Goal: Task Accomplishment & Management: Complete application form

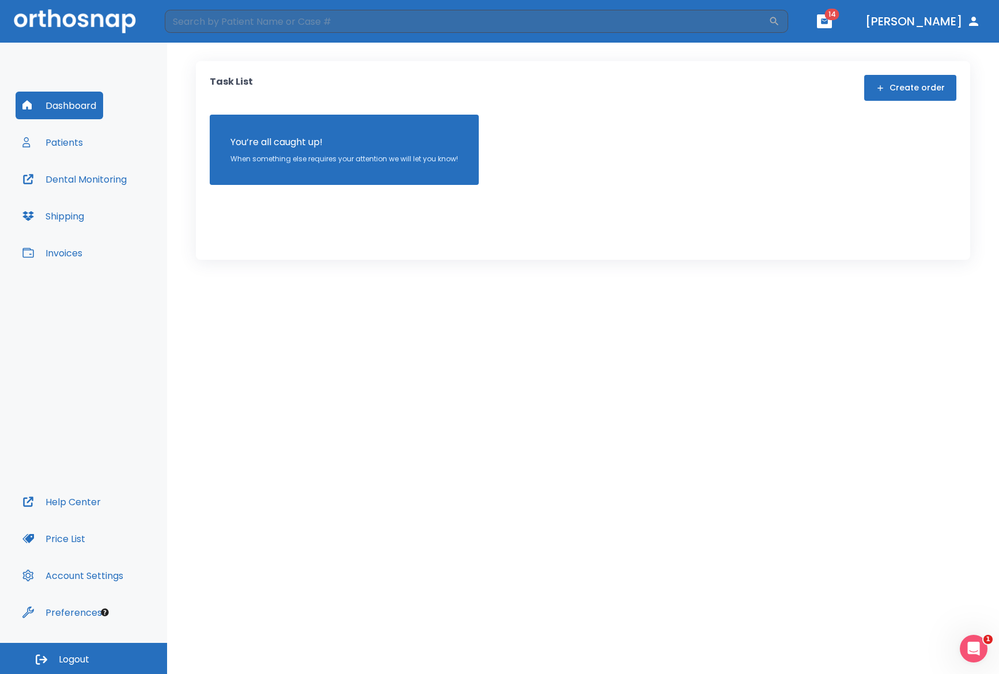
click at [58, 582] on button "Account Settings" at bounding box center [73, 576] width 115 height 28
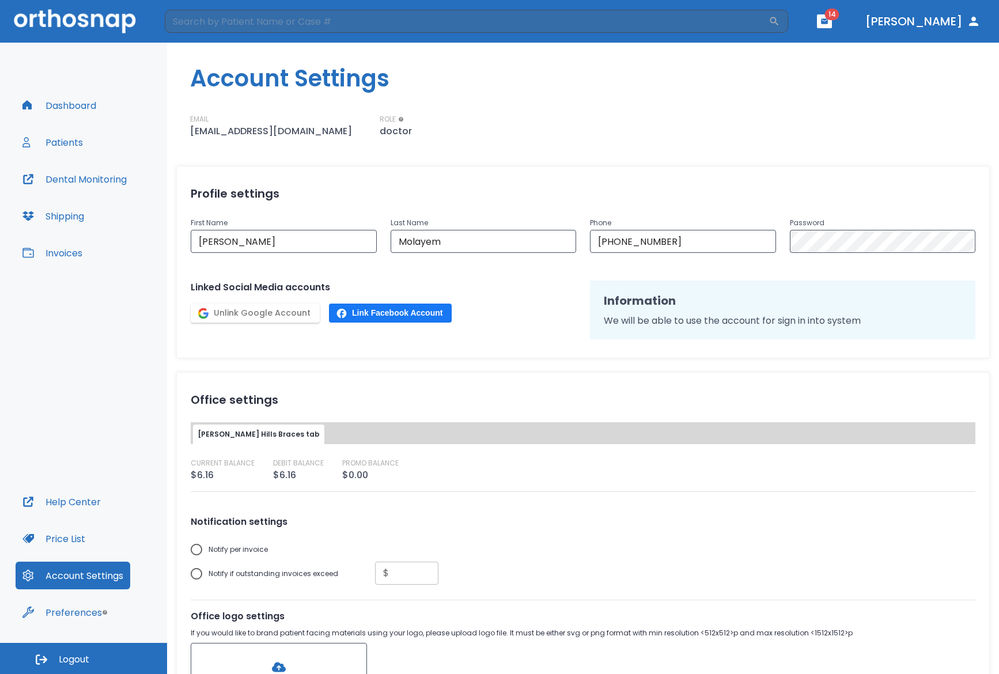
click at [77, 612] on button "Preferences" at bounding box center [62, 613] width 93 height 28
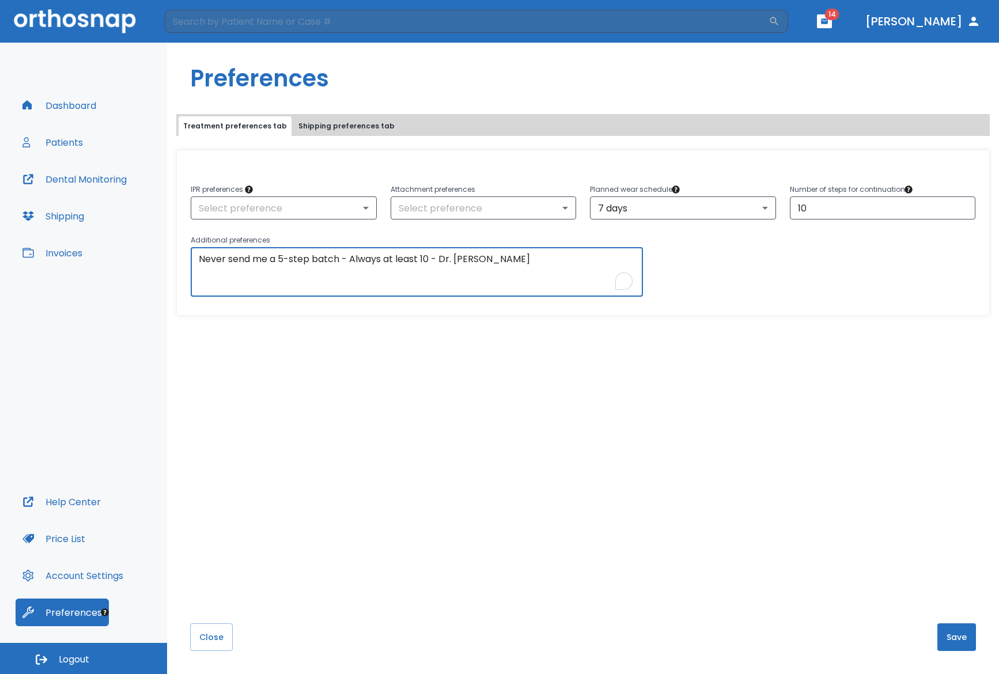
drag, startPoint x: 236, startPoint y: 259, endPoint x: 480, endPoint y: 259, distance: 243.8
click at [480, 259] on textarea "Never send me a 5-step batch - Always at least 10 - Dr. [PERSON_NAME]" at bounding box center [417, 272] width 436 height 40
drag, startPoint x: 517, startPoint y: 262, endPoint x: 397, endPoint y: 262, distance: 120.5
click at [397, 262] on textarea "Never send me a 5-step batch - Always at least 10 - Dr. [PERSON_NAME]" at bounding box center [417, 272] width 436 height 40
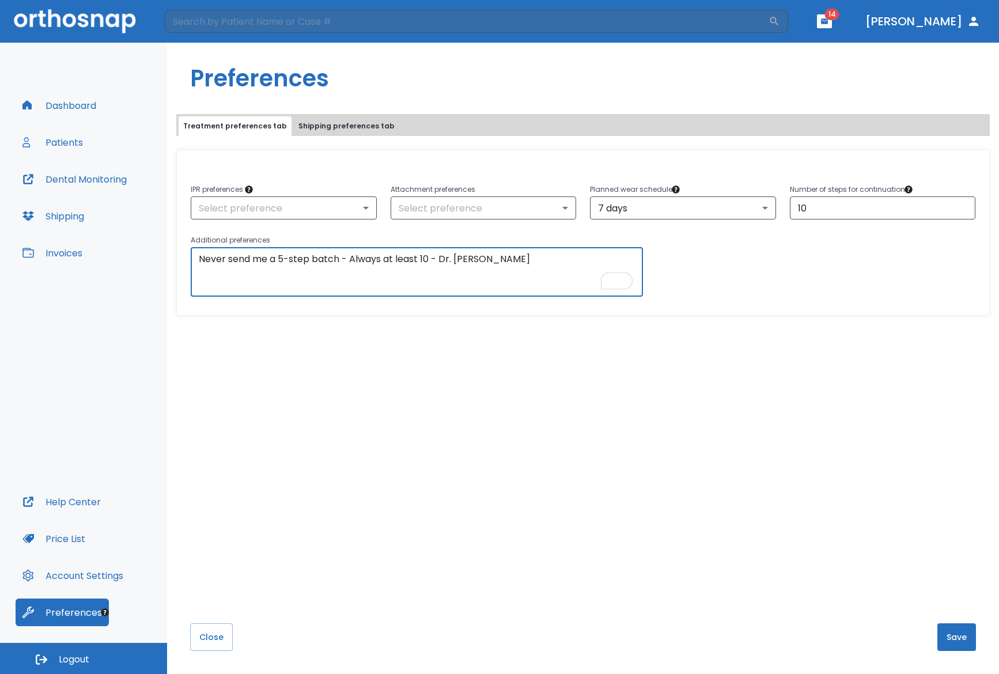
click at [397, 262] on textarea "Never send me a 5-step batch - Always at least 10 - Dr. [PERSON_NAME]" at bounding box center [417, 272] width 436 height 40
click at [70, 138] on button "Patients" at bounding box center [53, 143] width 74 height 28
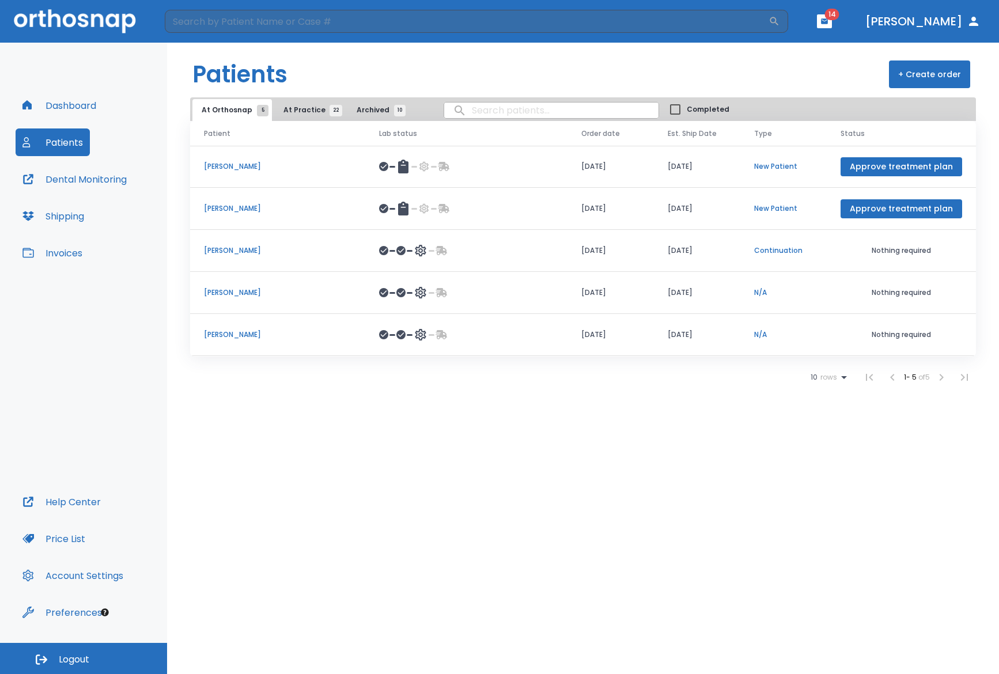
click at [291, 105] on span "At Practice 22" at bounding box center [310, 110] width 52 height 10
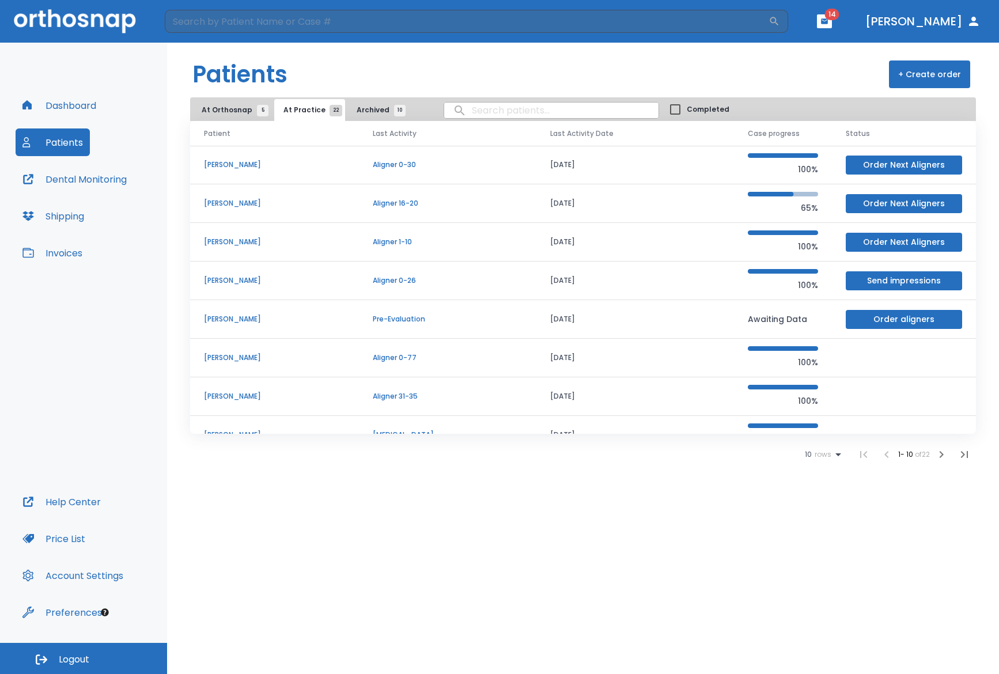
click at [357, 107] on span "Archived 10" at bounding box center [378, 110] width 43 height 10
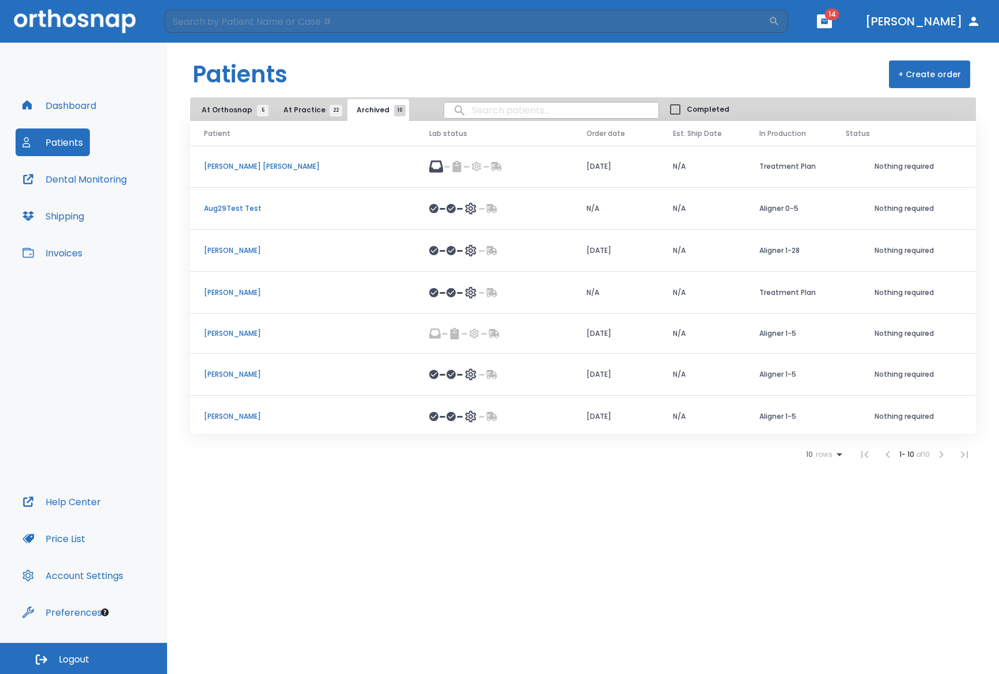
click at [220, 101] on button "At Orthosnap 5" at bounding box center [232, 110] width 80 height 22
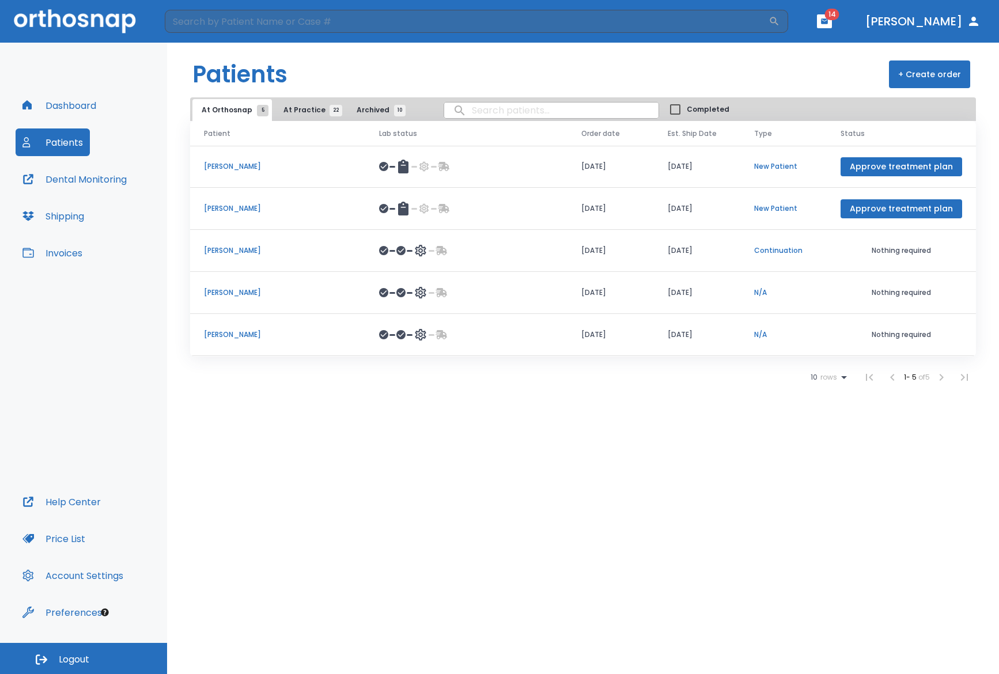
click at [109, 102] on div "Dashboard Patients Dental Monitoring Shipping Invoices" at bounding box center [84, 290] width 136 height 397
click at [67, 102] on button "Dashboard" at bounding box center [60, 106] width 88 height 28
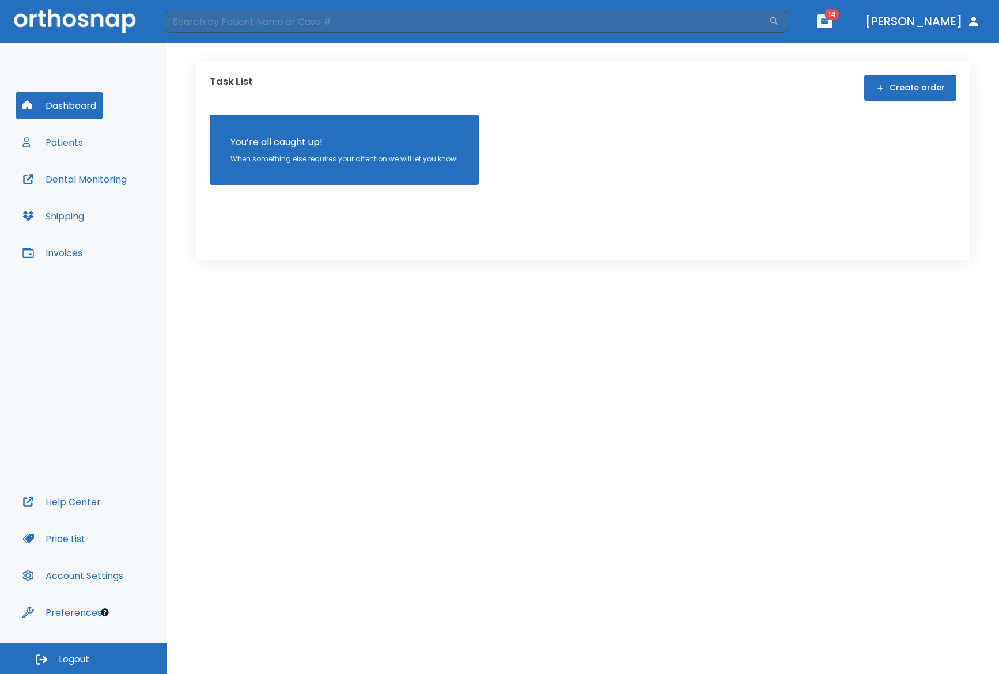
click at [885, 93] on button "Create order" at bounding box center [911, 88] width 92 height 26
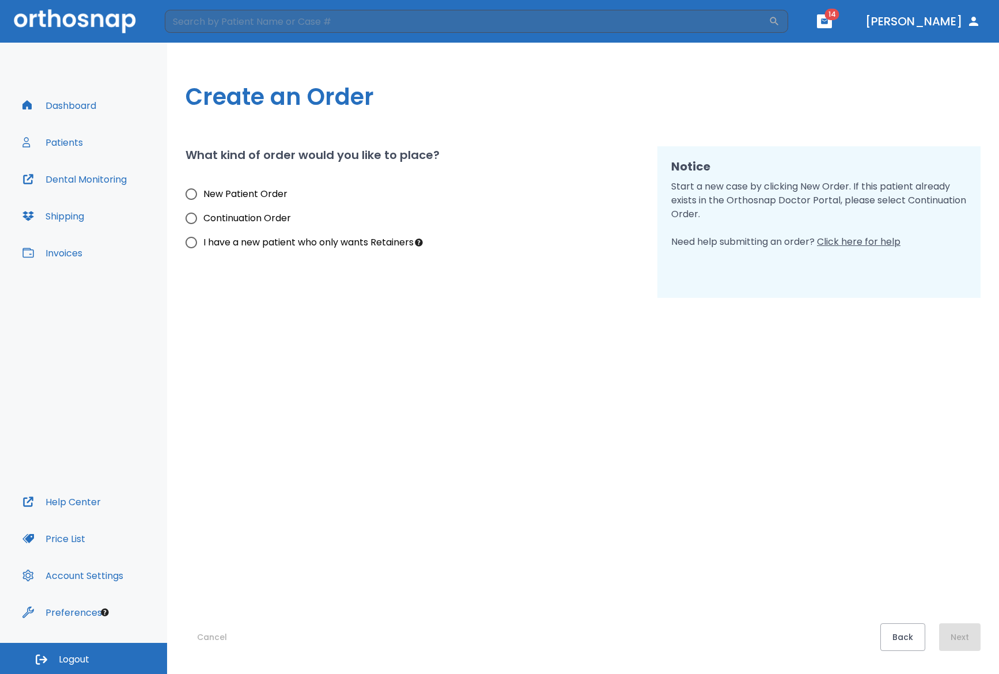
click at [188, 197] on input "New Patient Order" at bounding box center [191, 194] width 24 height 24
radio input "true"
click at [961, 643] on button "Next" at bounding box center [959, 638] width 41 height 28
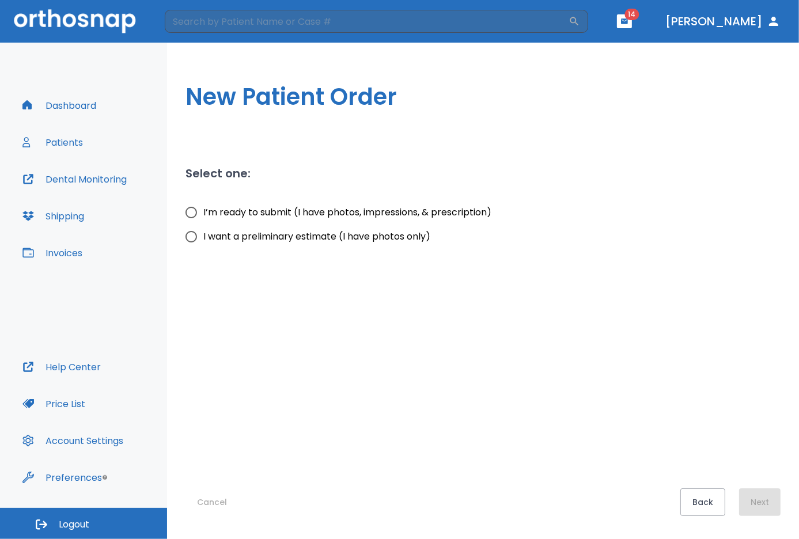
click at [192, 212] on input "I’m ready to submit (I have photos, impressions, & prescription)" at bounding box center [191, 213] width 24 height 24
radio input "true"
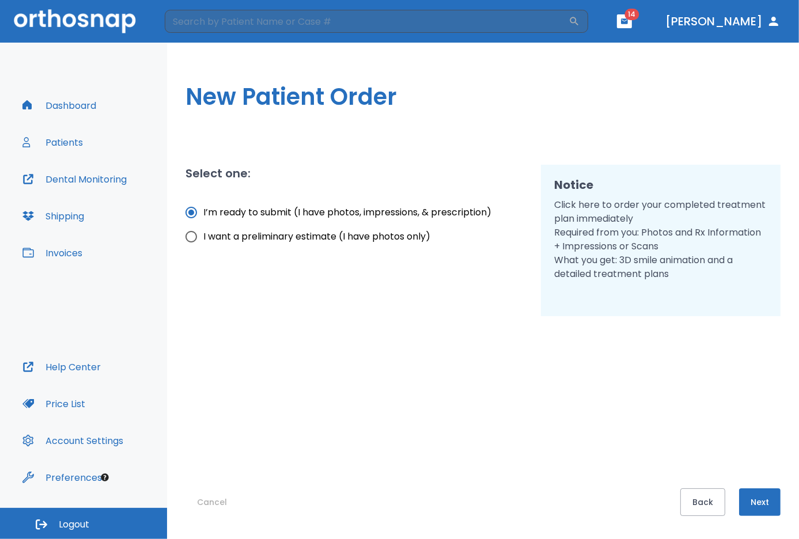
click at [749, 512] on button "Next" at bounding box center [759, 503] width 41 height 28
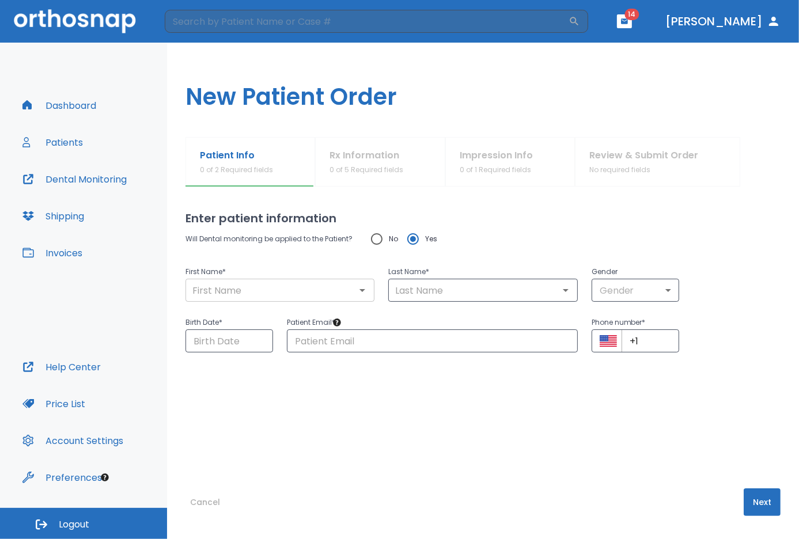
click at [248, 287] on input "text" at bounding box center [280, 290] width 182 height 16
type input "[PERSON_NAME]"
type input "Molayem"
type input "[EMAIL_ADDRESS][DOMAIN_NAME]"
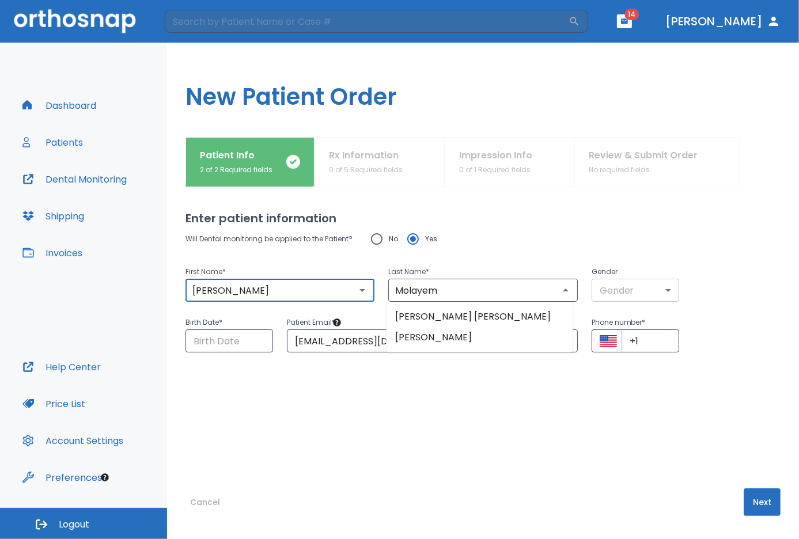
click at [656, 284] on body "​ 14 [PERSON_NAME] Dashboard Patients Dental Monitoring Shipping Invoices Help …" at bounding box center [399, 269] width 799 height 539
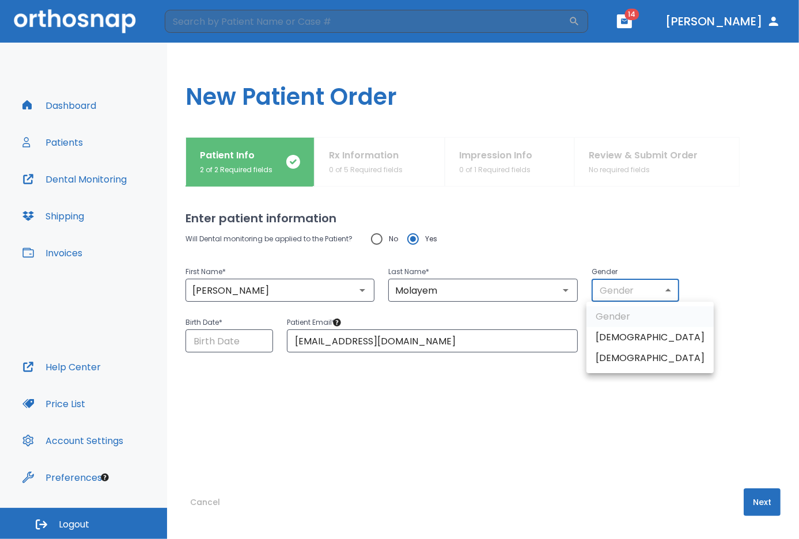
click at [606, 335] on li "[DEMOGRAPHIC_DATA]" at bounding box center [650, 337] width 127 height 21
type input "1"
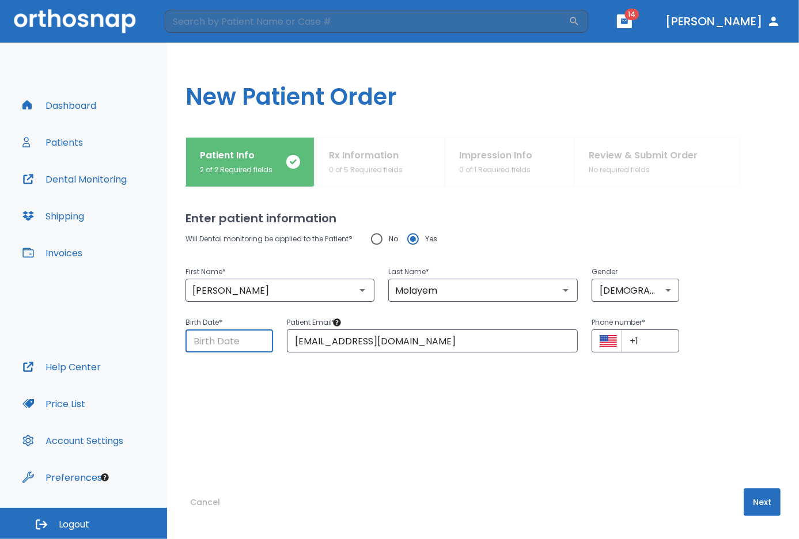
click at [218, 343] on input "Choose date" at bounding box center [230, 341] width 88 height 23
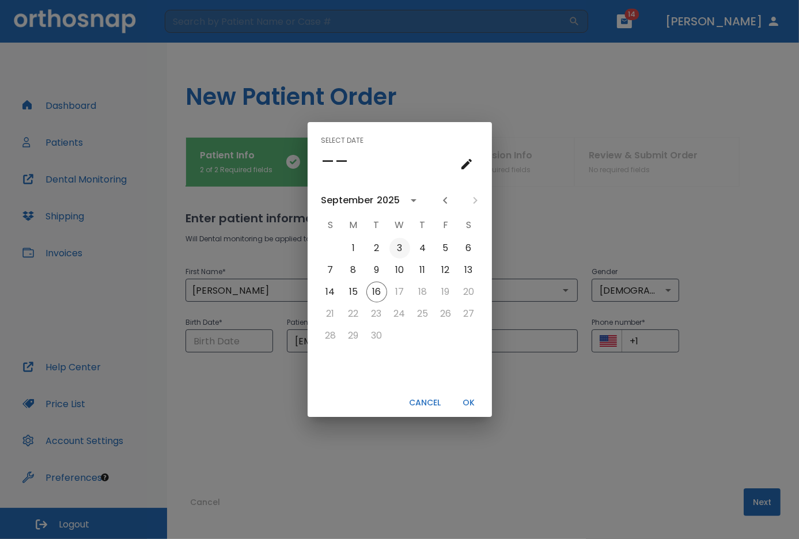
click at [398, 252] on button "3" at bounding box center [400, 248] width 21 height 21
type input "[DATE]"
click at [473, 406] on button "OK" at bounding box center [469, 403] width 37 height 19
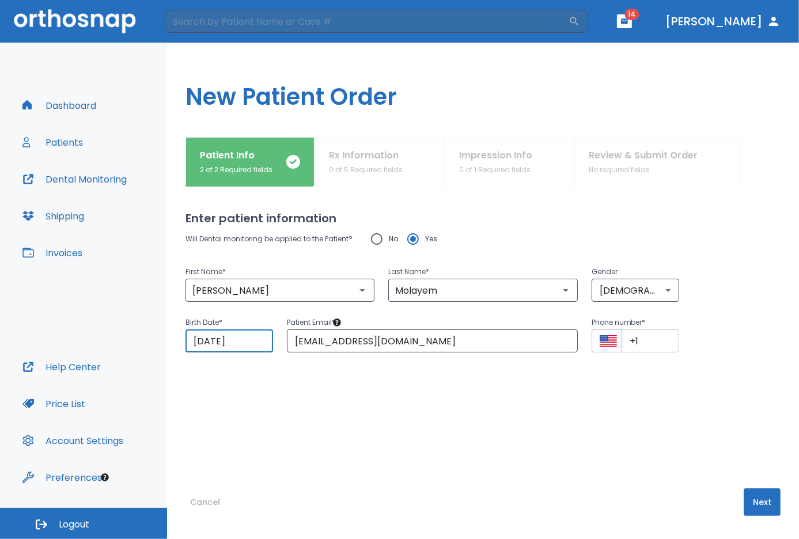
click at [646, 344] on input "+1" at bounding box center [651, 341] width 58 height 23
type input "[PHONE_NUMBER]"
click at [763, 502] on button "Next" at bounding box center [762, 503] width 37 height 28
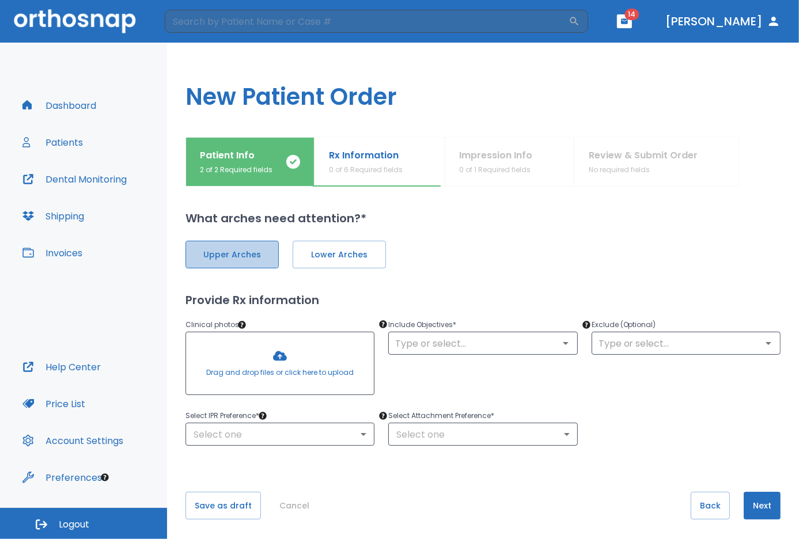
click at [235, 247] on button "Upper Arches" at bounding box center [232, 255] width 93 height 28
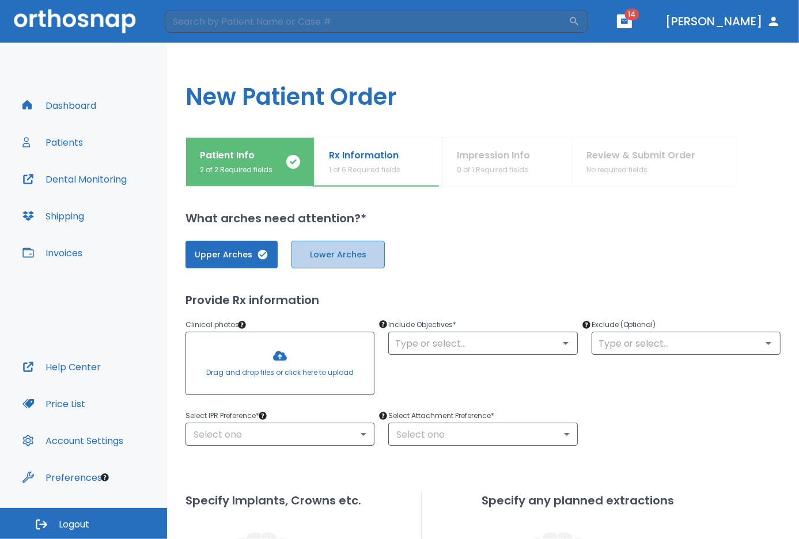
click at [340, 249] on span "Lower Arches" at bounding box center [338, 255] width 69 height 12
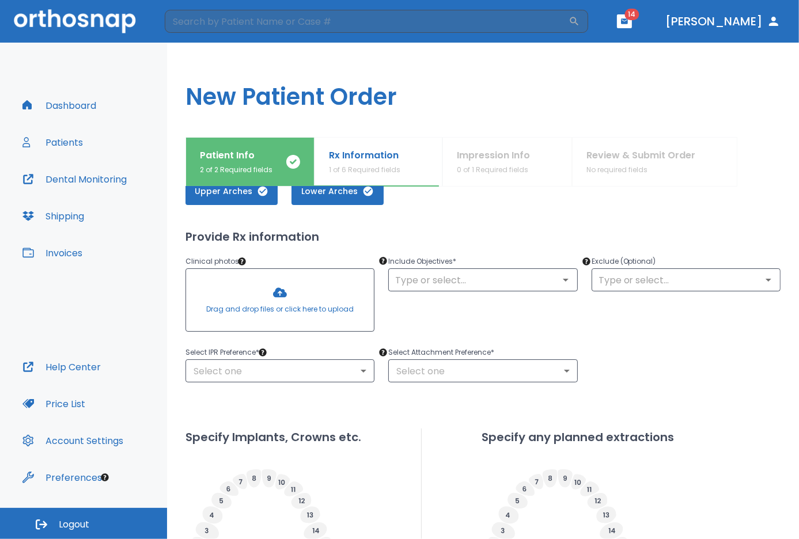
scroll to position [67, 0]
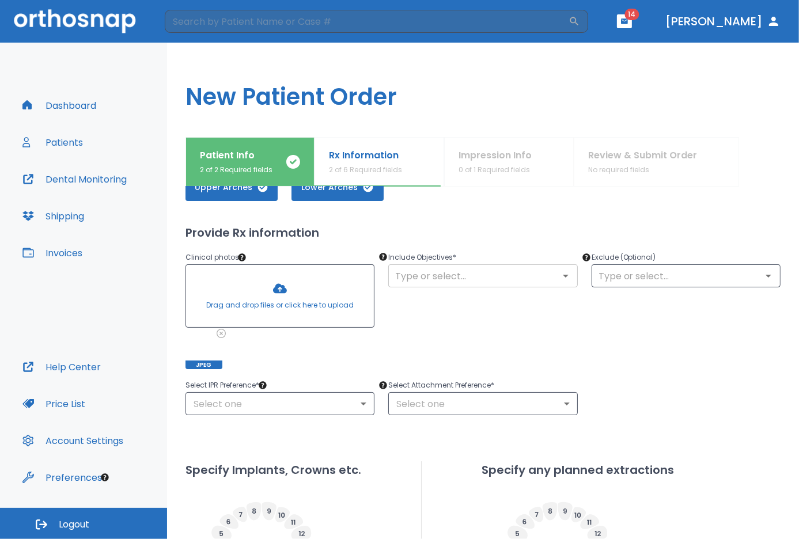
click at [467, 277] on input "text" at bounding box center [483, 276] width 182 height 16
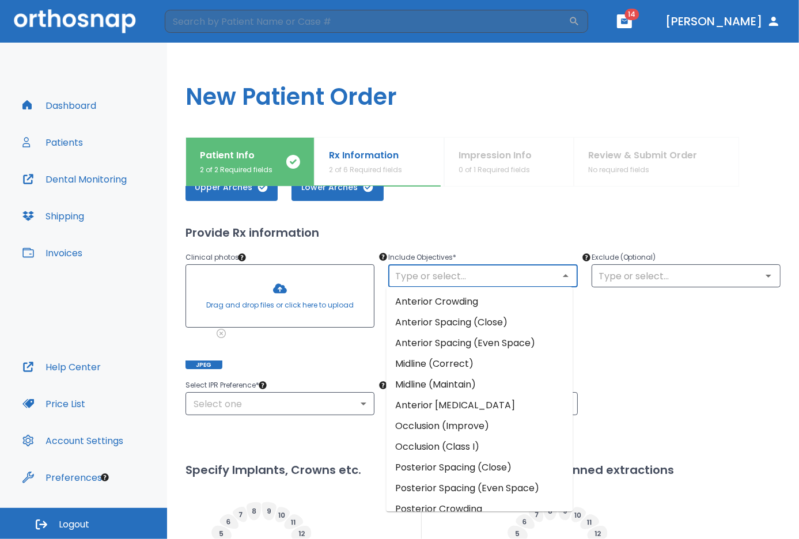
click at [447, 300] on li "Anterior Crowding" at bounding box center [479, 302] width 187 height 21
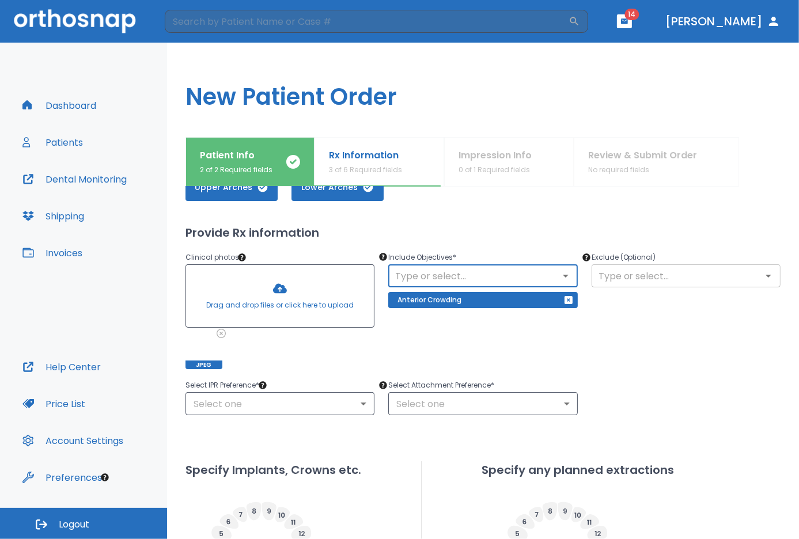
click at [670, 273] on input "text" at bounding box center [686, 276] width 182 height 16
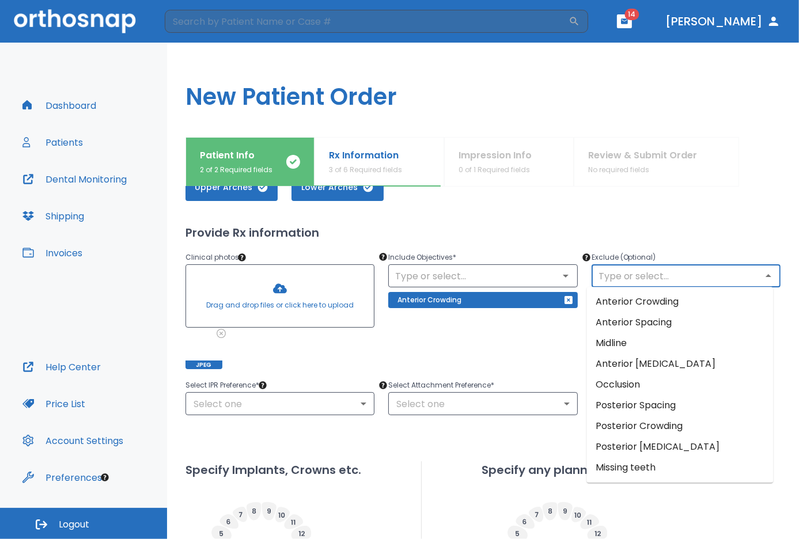
click at [669, 423] on li "Posterior Crowding" at bounding box center [680, 426] width 187 height 21
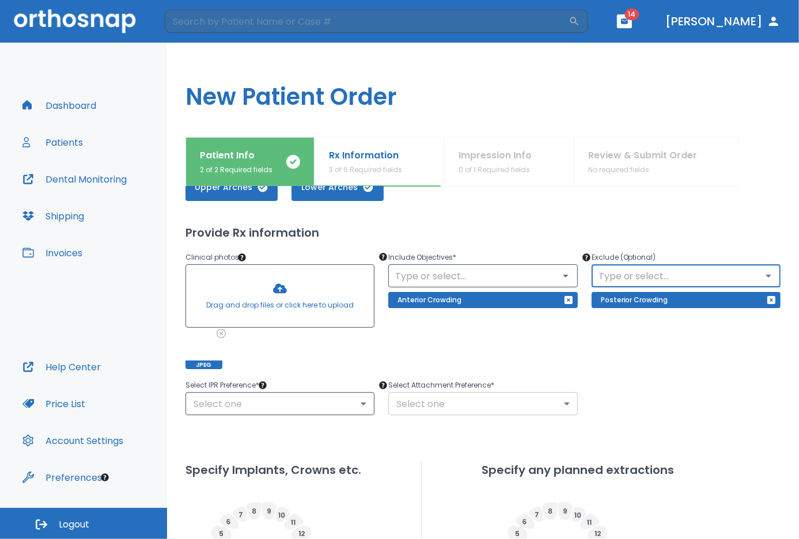
scroll to position [203, 0]
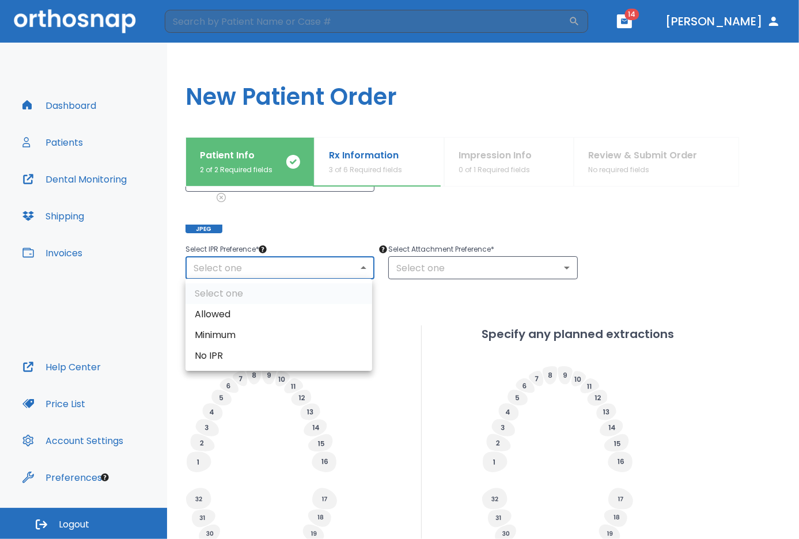
click at [297, 273] on body "​ 14 [PERSON_NAME] Dashboard Patients Dental Monitoring Shipping Invoices Help …" at bounding box center [399, 269] width 799 height 539
click at [272, 334] on li "Minimum" at bounding box center [279, 335] width 187 height 21
type input "2"
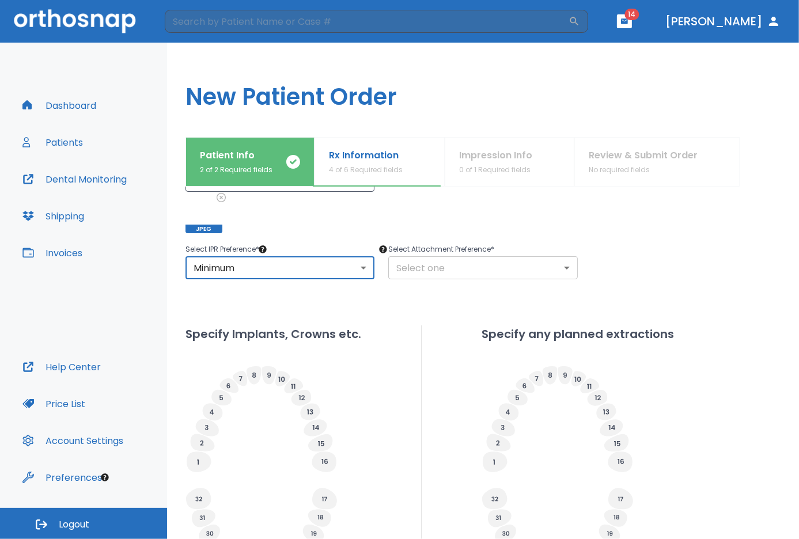
click at [477, 256] on body "​ 14 [PERSON_NAME] Dashboard Patients Dental Monitoring Shipping Invoices Help …" at bounding box center [399, 269] width 799 height 539
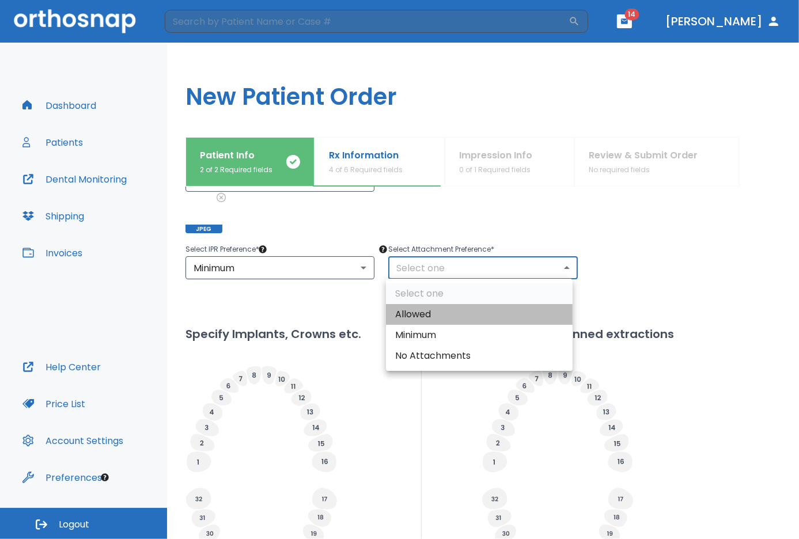
click at [439, 315] on li "Allowed" at bounding box center [479, 314] width 187 height 21
type input "1"
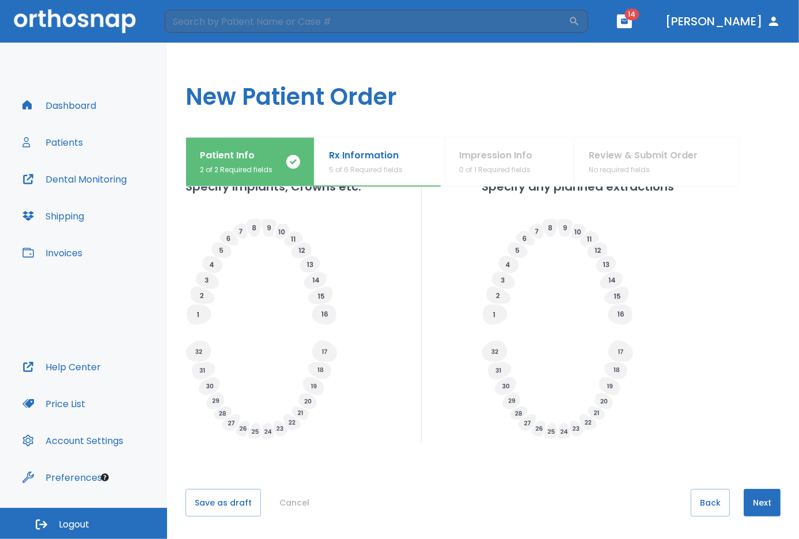
scroll to position [318, 0]
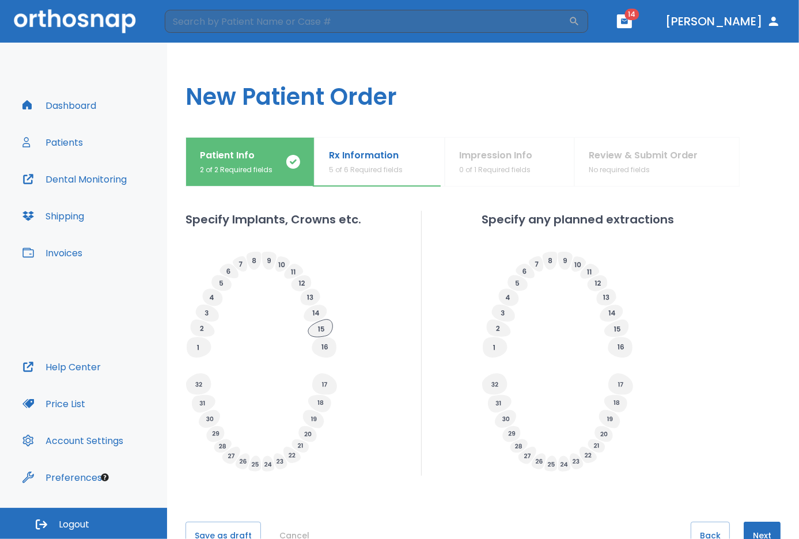
click at [320, 327] on icon at bounding box center [320, 328] width 24 height 17
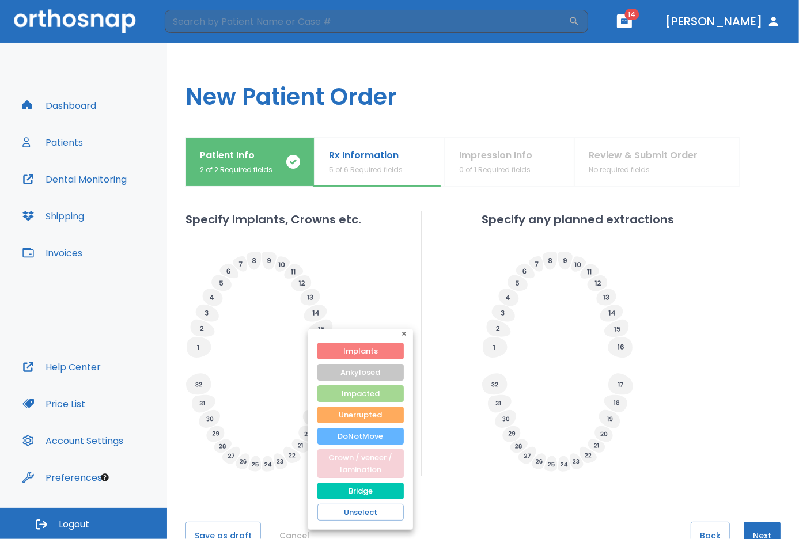
click at [354, 472] on button "Crown / veneer / lamination" at bounding box center [361, 464] width 86 height 29
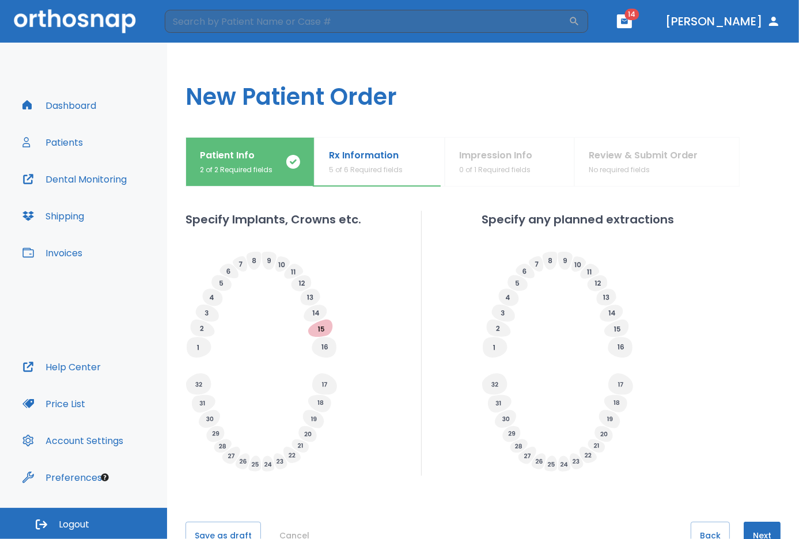
scroll to position [351, 0]
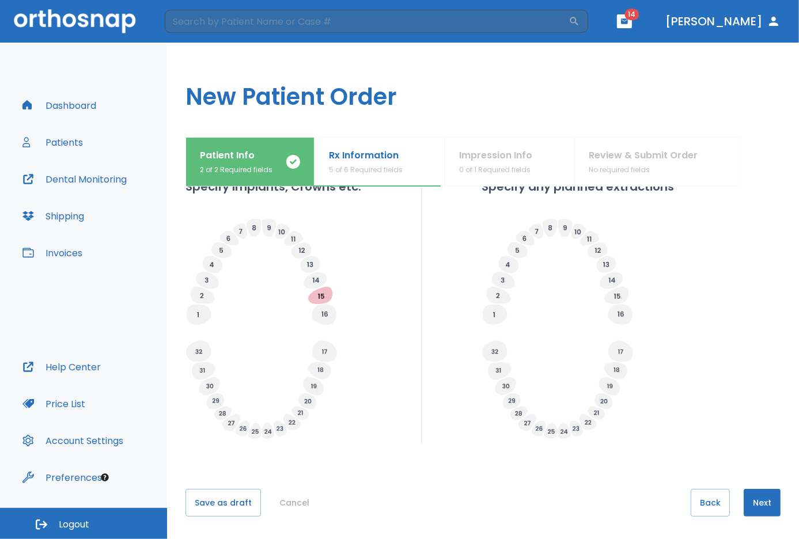
click at [766, 512] on button "Next" at bounding box center [762, 503] width 37 height 28
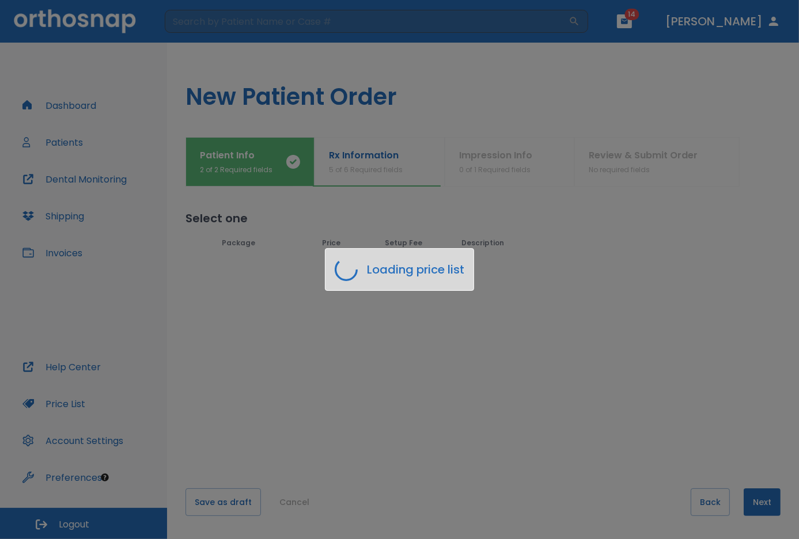
scroll to position [0, 0]
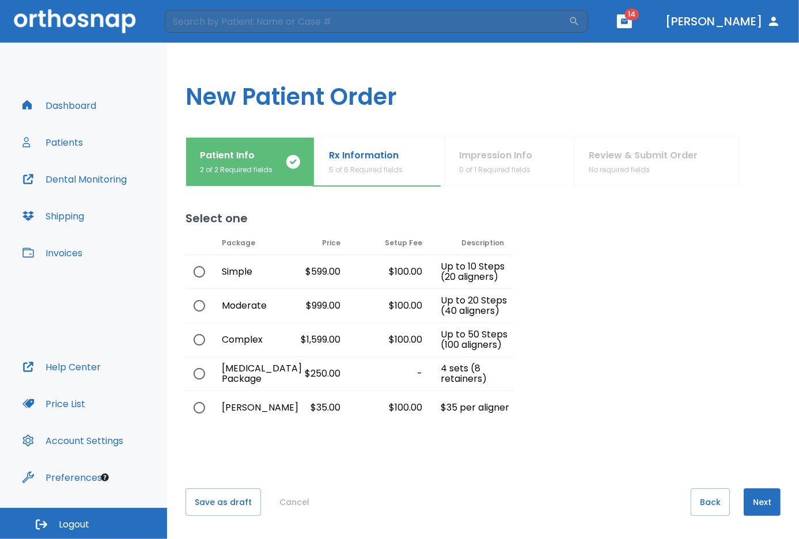
click at [199, 305] on input "radio" at bounding box center [199, 306] width 24 height 24
radio input "true"
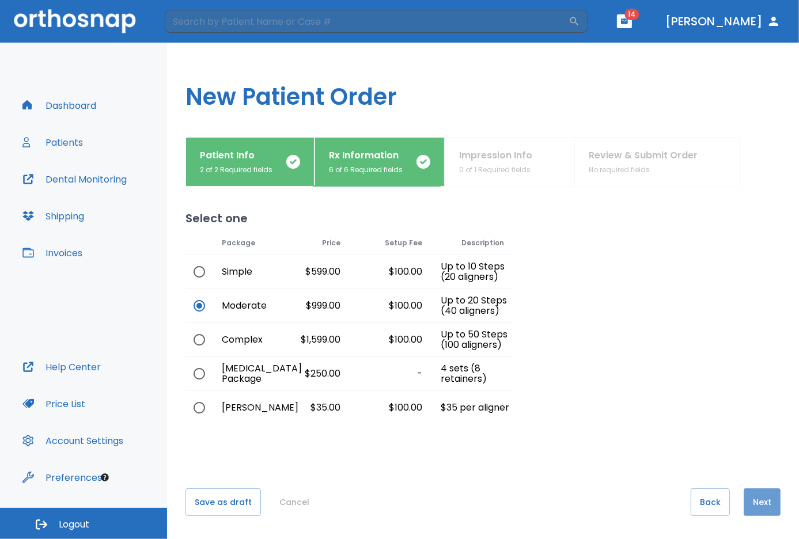
click at [755, 495] on button "Next" at bounding box center [762, 503] width 37 height 28
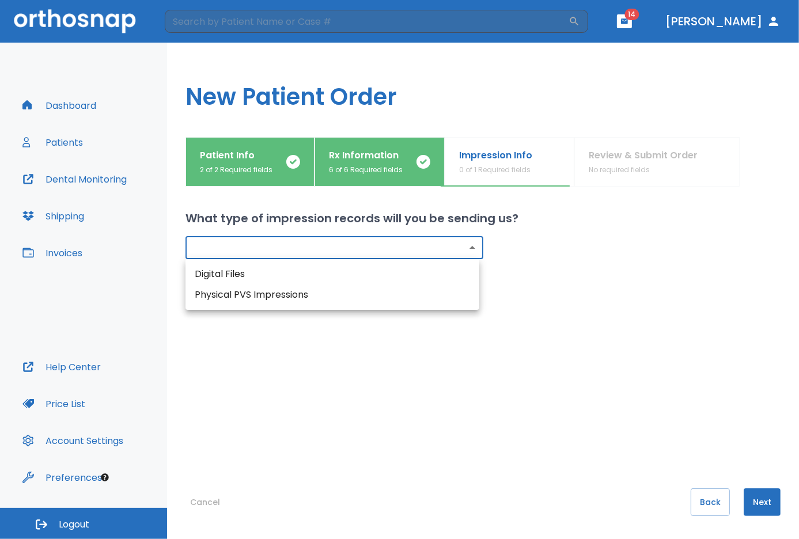
click at [368, 253] on body "​ 14 [PERSON_NAME] Dashboard Patients Dental Monitoring Shipping Invoices Help …" at bounding box center [399, 269] width 799 height 539
click at [233, 267] on li "Digital Files" at bounding box center [333, 274] width 294 height 21
type input "digital"
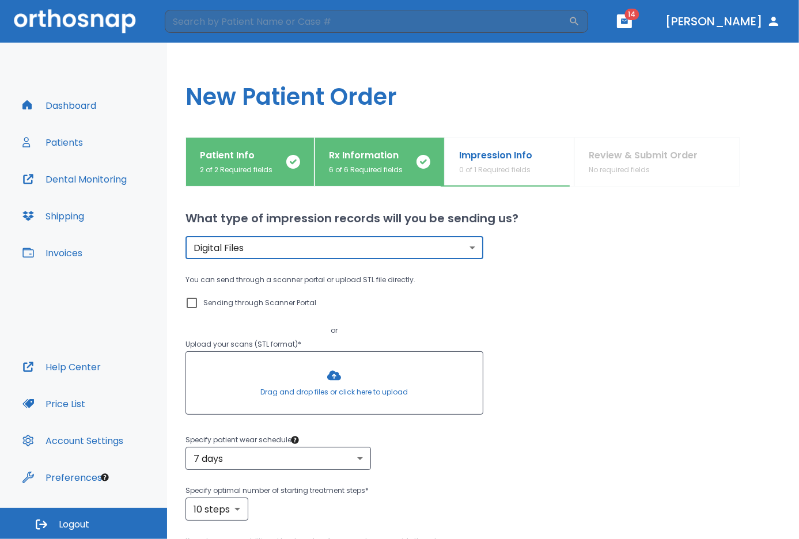
click at [191, 305] on input "Sending through Scanner Portal" at bounding box center [192, 303] width 14 height 14
checkbox input "true"
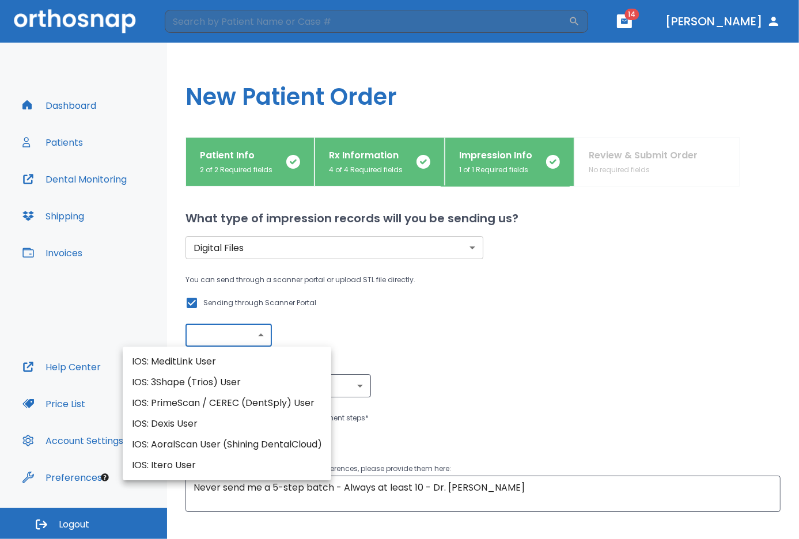
click at [236, 331] on body "​ 14 [PERSON_NAME] Dashboard Patients Dental Monitoring Shipping Invoices Help …" at bounding box center [399, 269] width 799 height 539
click at [202, 361] on li "IOS: MeditLink User" at bounding box center [227, 362] width 209 height 21
type input "IOS: MeditLink User"
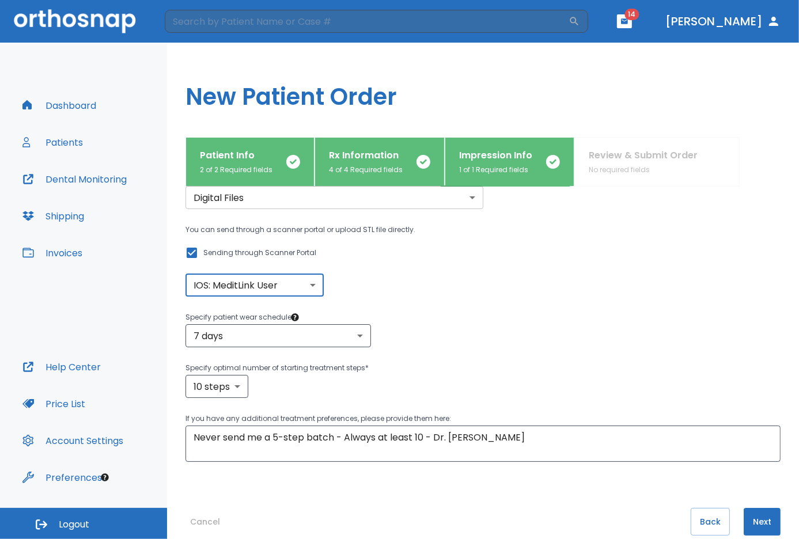
scroll to position [54, 0]
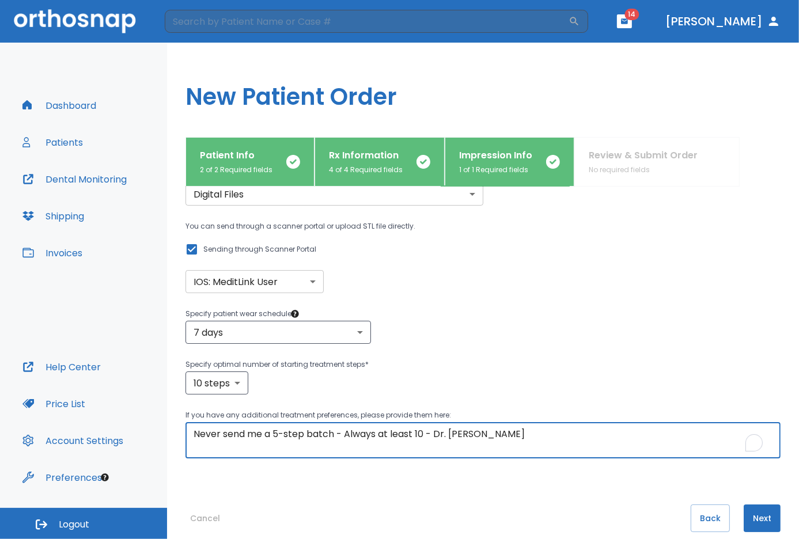
click at [358, 436] on textarea "Never send me a 5-step batch - Always at least 10 - Dr. [PERSON_NAME]" at bounding box center [483, 441] width 579 height 27
type textarea "optimize for perfect anterior results - minimum steps"
click at [757, 511] on button "Next" at bounding box center [762, 519] width 37 height 28
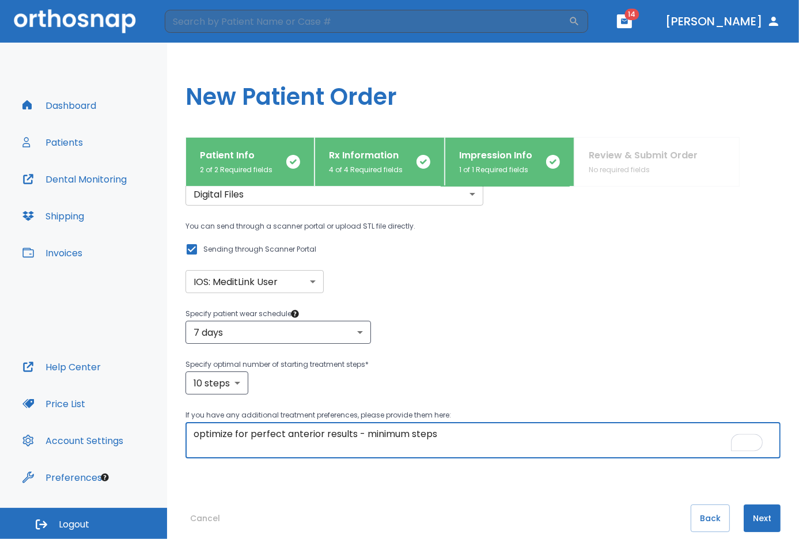
scroll to position [0, 0]
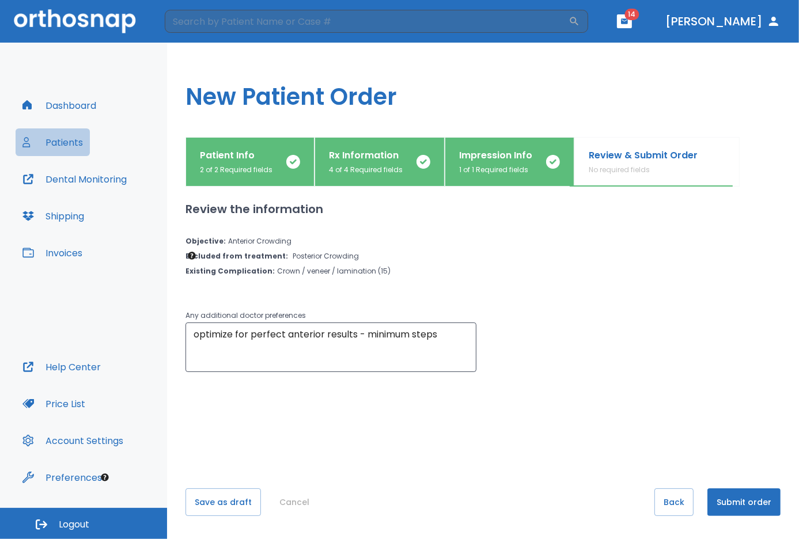
click at [56, 145] on button "Patients" at bounding box center [53, 143] width 74 height 28
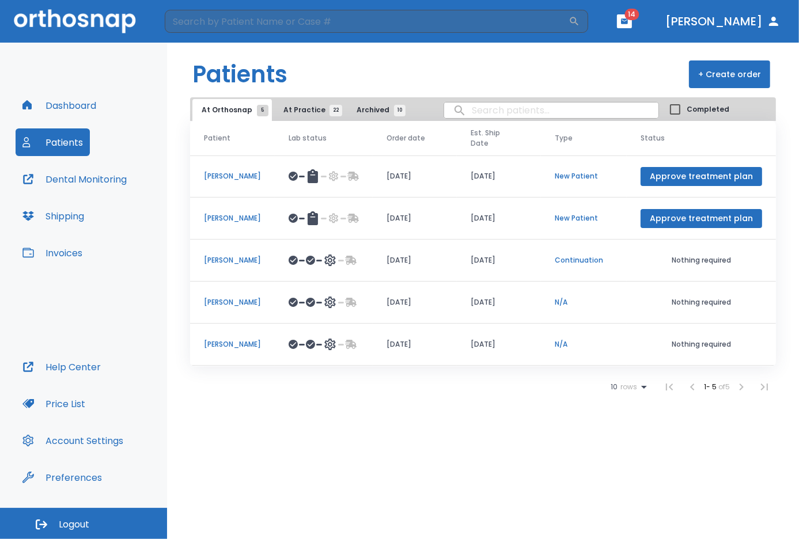
click at [229, 297] on p "[PERSON_NAME]" at bounding box center [232, 302] width 57 height 10
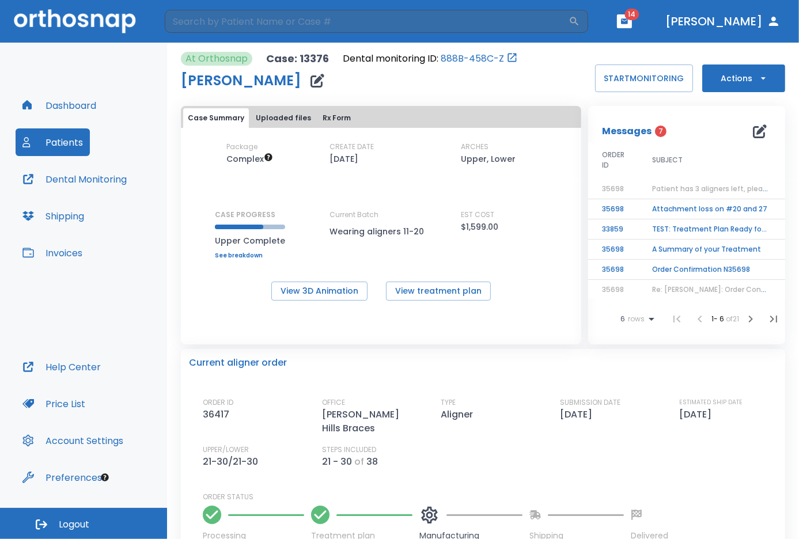
click at [756, 134] on icon "button" at bounding box center [760, 131] width 14 height 14
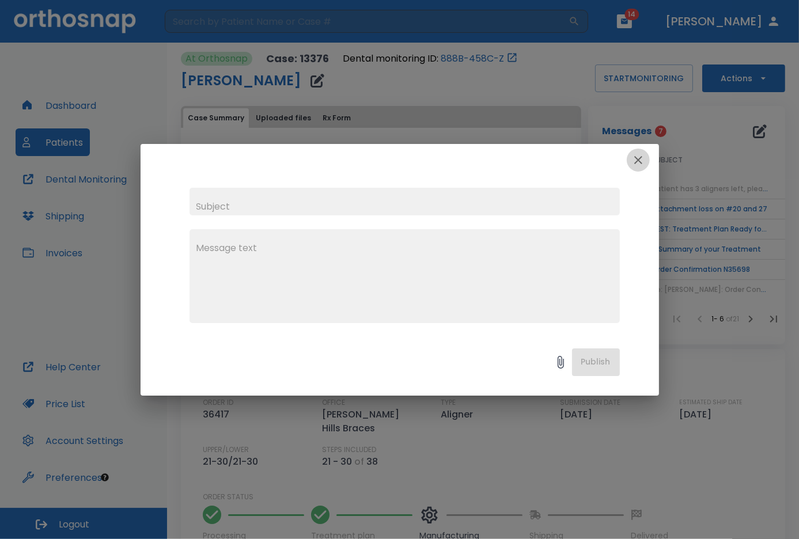
click at [635, 157] on icon "button" at bounding box center [639, 160] width 14 height 14
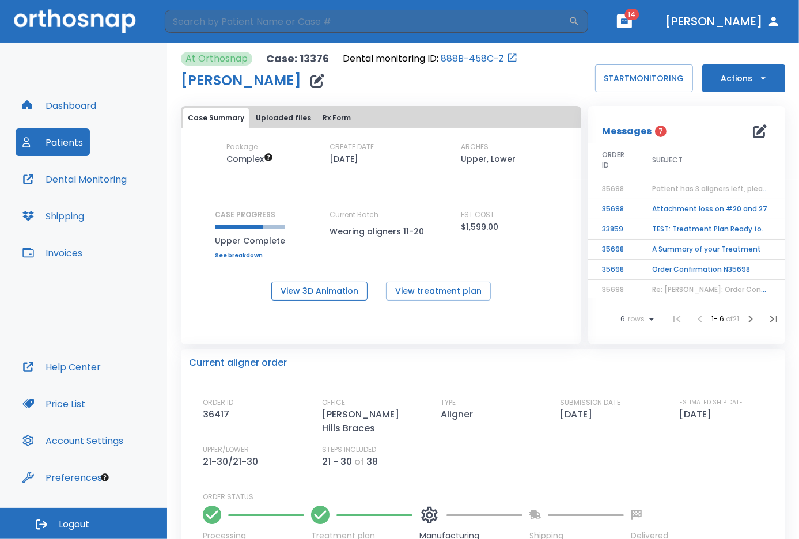
click at [315, 295] on button "View 3D Animation" at bounding box center [319, 291] width 96 height 19
click at [758, 76] on icon "button" at bounding box center [764, 79] width 12 height 12
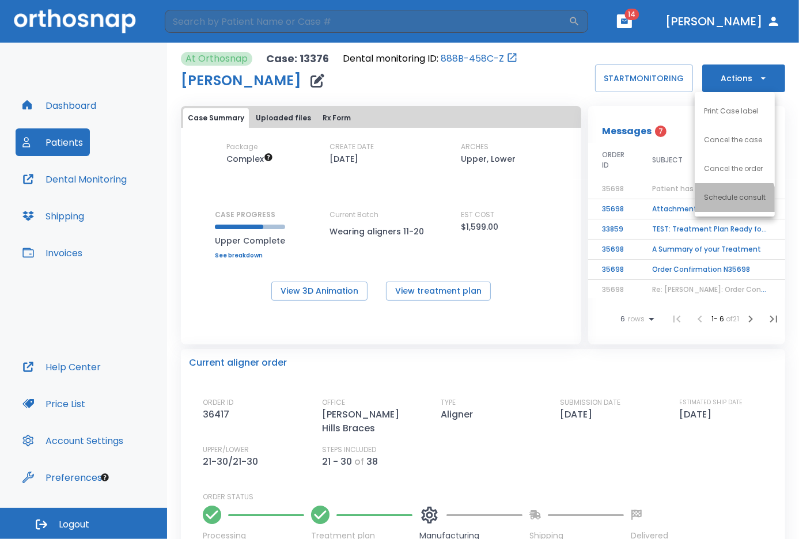
click at [727, 202] on p "Schedule consult" at bounding box center [735, 197] width 62 height 10
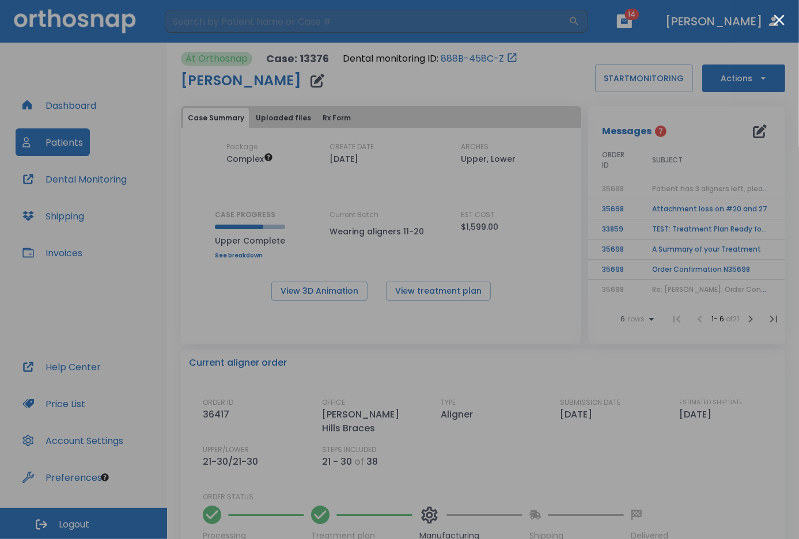
click at [756, 360] on div at bounding box center [399, 269] width 799 height 539
